Goal: Check status: Check status

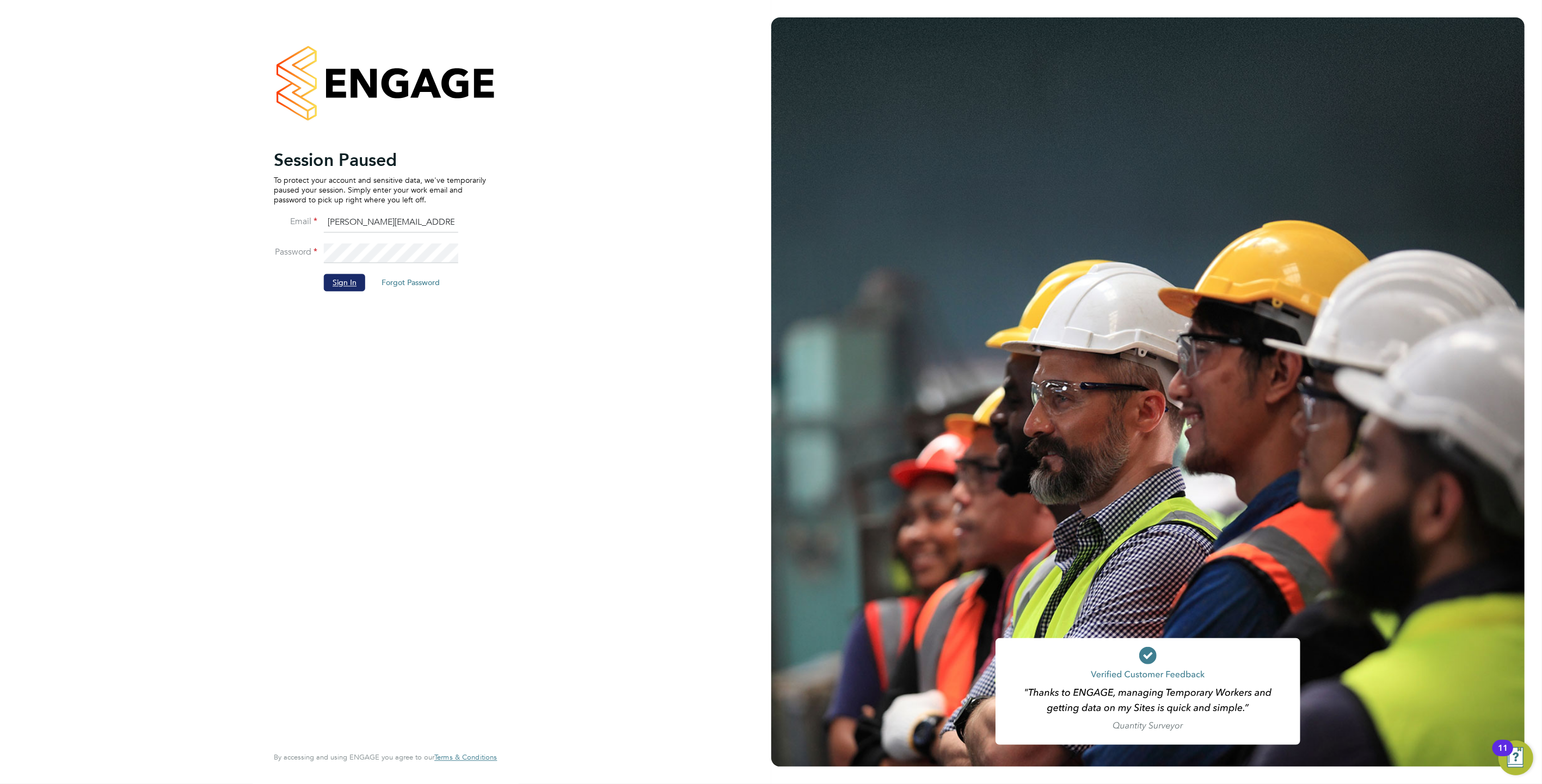
click at [337, 278] on button "Sign In" at bounding box center [344, 282] width 42 height 17
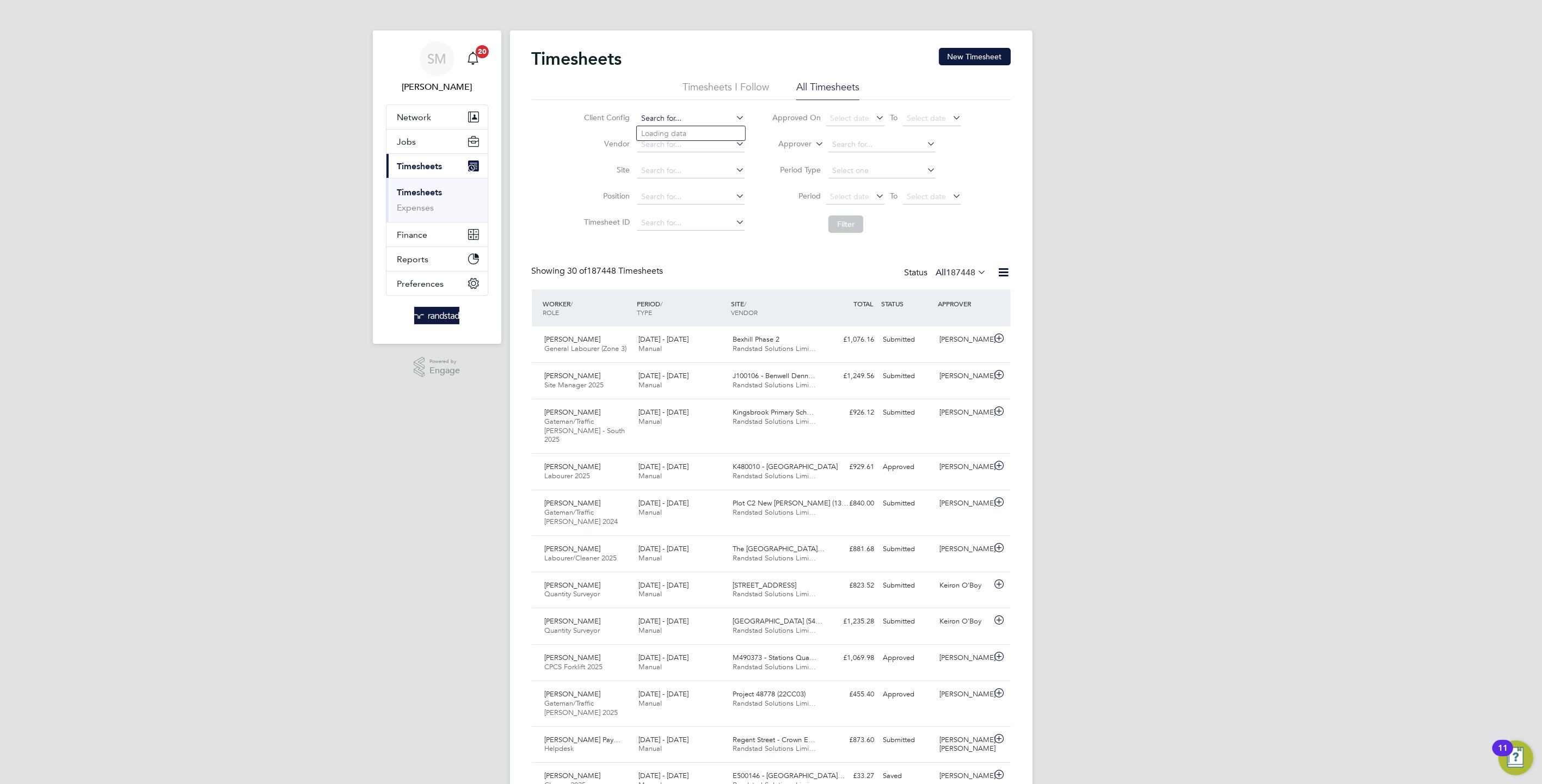
click at [660, 116] on input at bounding box center [691, 118] width 107 height 16
click at [679, 175] on li "BGIS - Temporary" at bounding box center [691, 177] width 109 height 15
type input "BGIS - Temporary"
click at [843, 221] on button "Filter" at bounding box center [846, 224] width 35 height 17
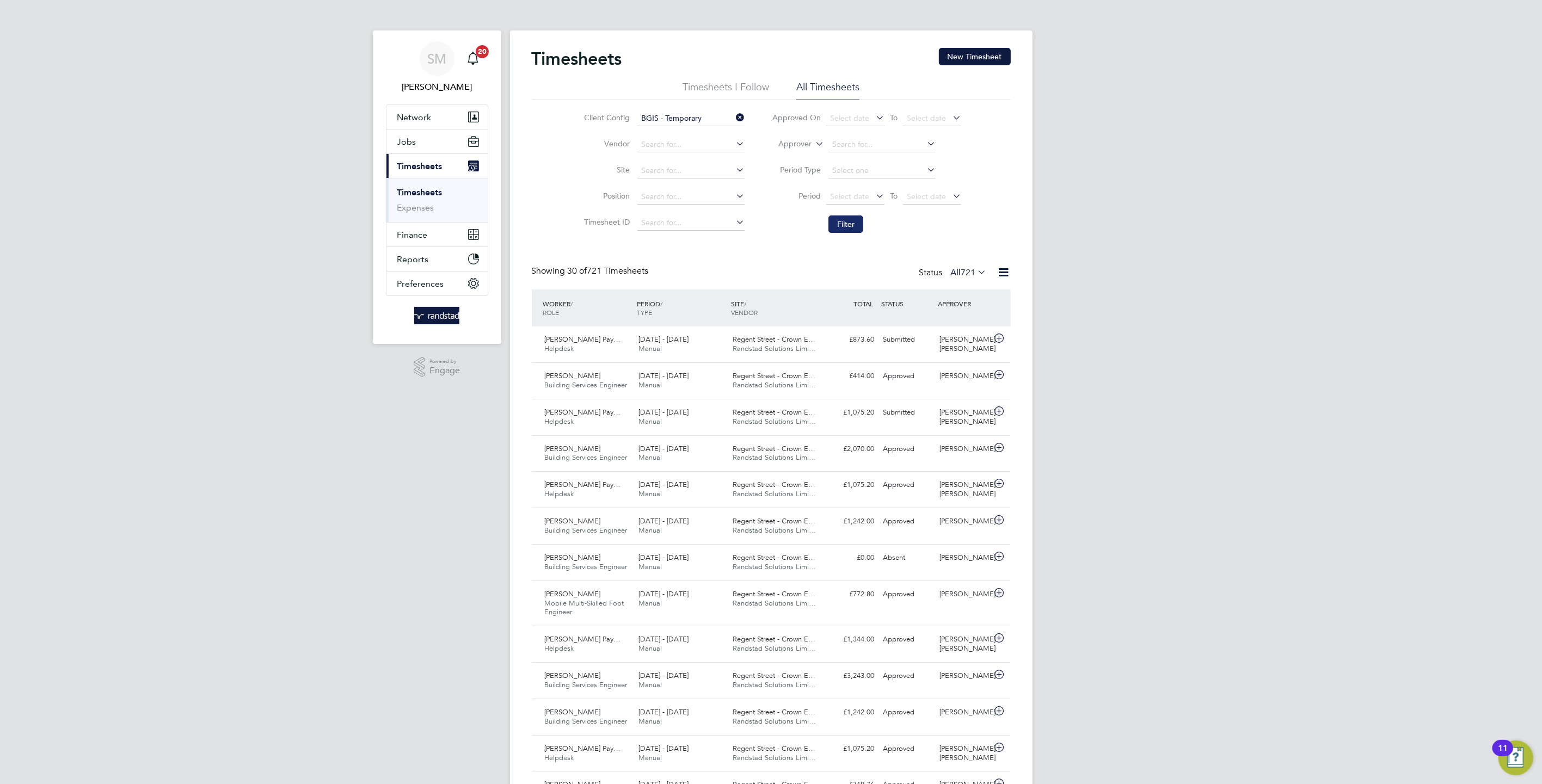
click at [863, 224] on button "Filter" at bounding box center [846, 224] width 35 height 17
click at [879, 343] on div "Submitted" at bounding box center [907, 339] width 56 height 18
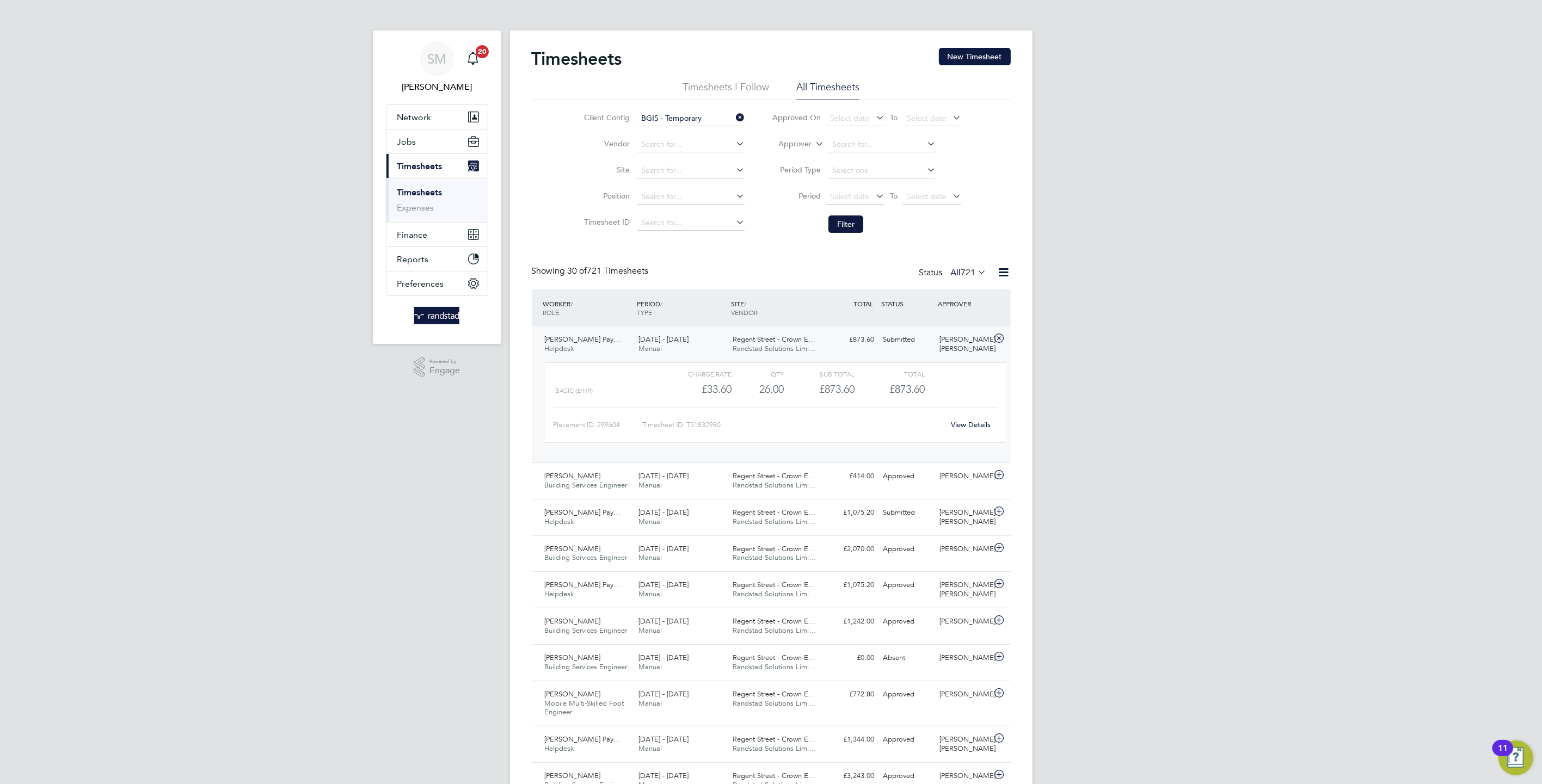
click at [966, 425] on link "View Details" at bounding box center [970, 424] width 40 height 9
